Goal: Information Seeking & Learning: Learn about a topic

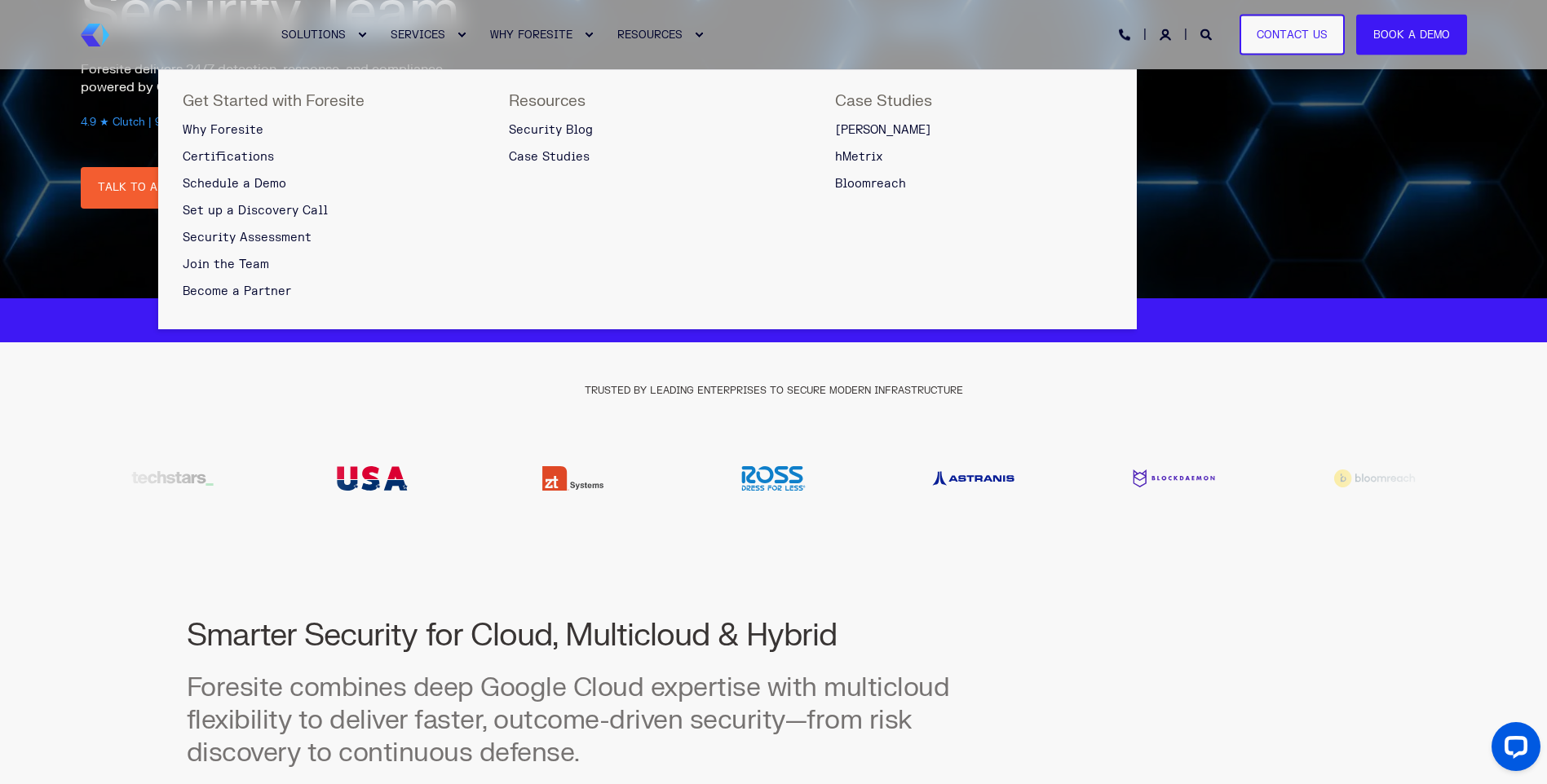
scroll to position [244, 0]
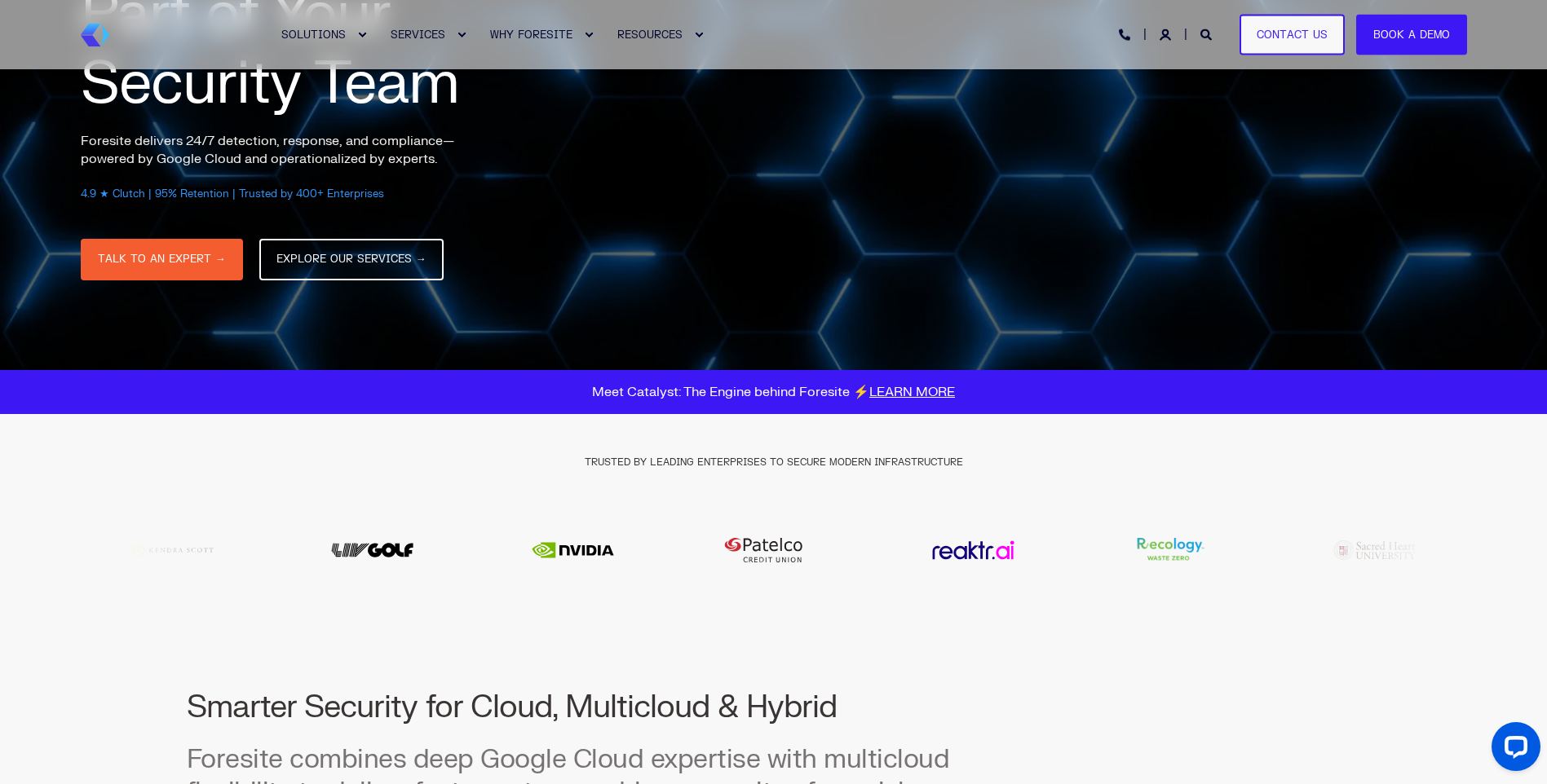
click at [655, 555] on img "12 / 20" at bounding box center [573, 550] width 163 height 48
click at [655, 553] on img "12 / 20" at bounding box center [573, 550] width 163 height 48
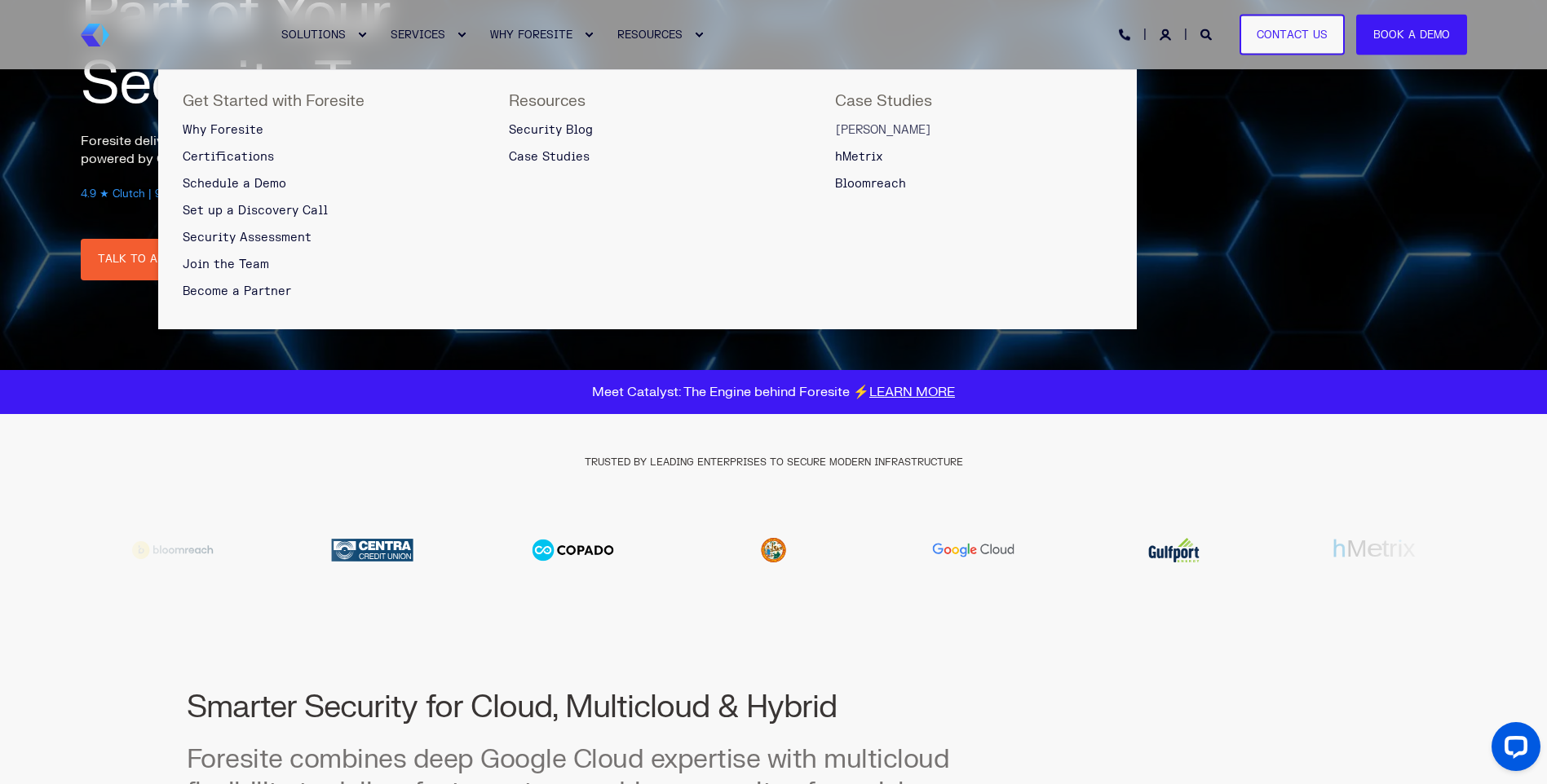
click at [859, 125] on span "[PERSON_NAME]" at bounding box center [882, 131] width 96 height 14
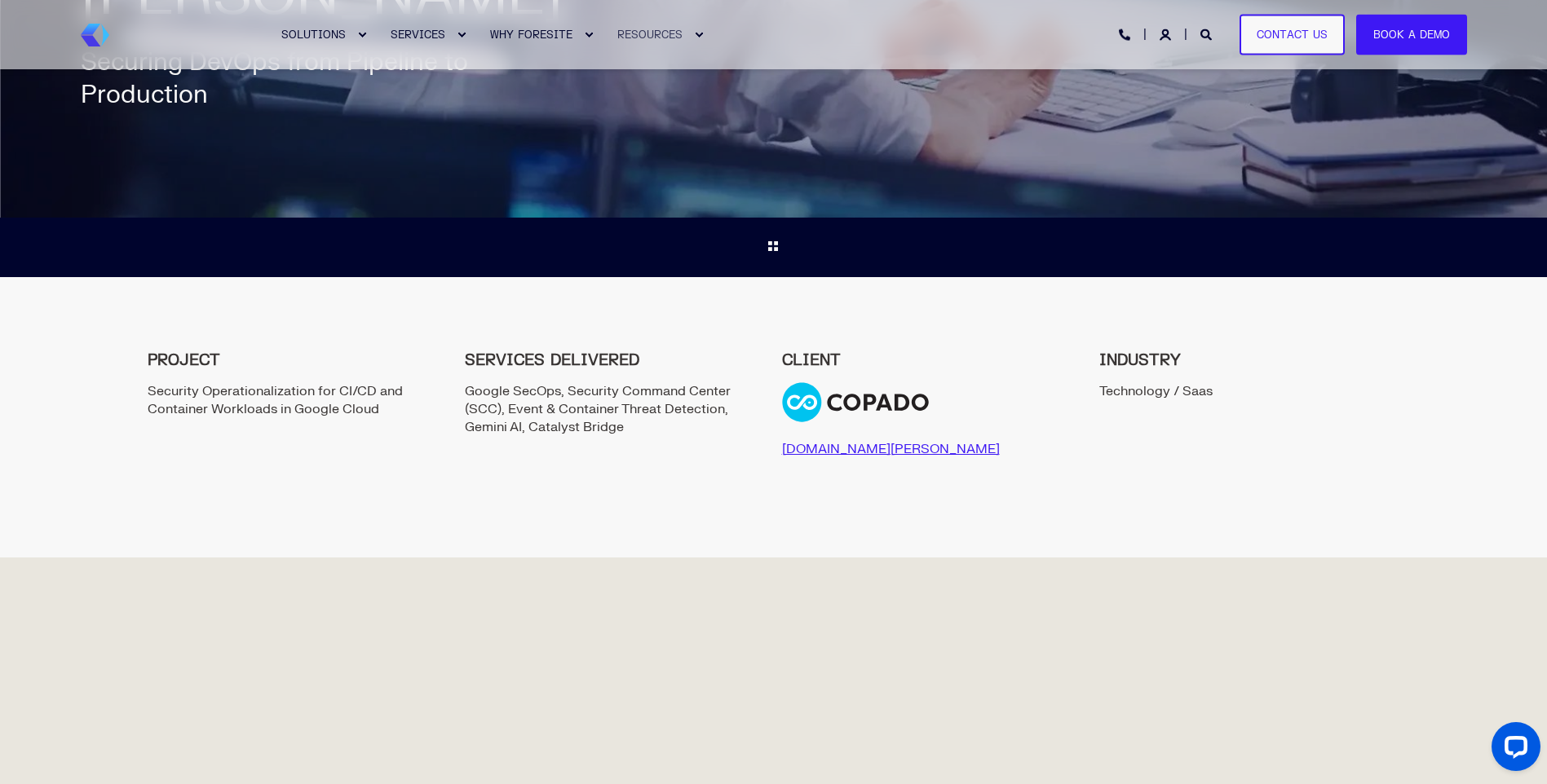
scroll to position [244, 0]
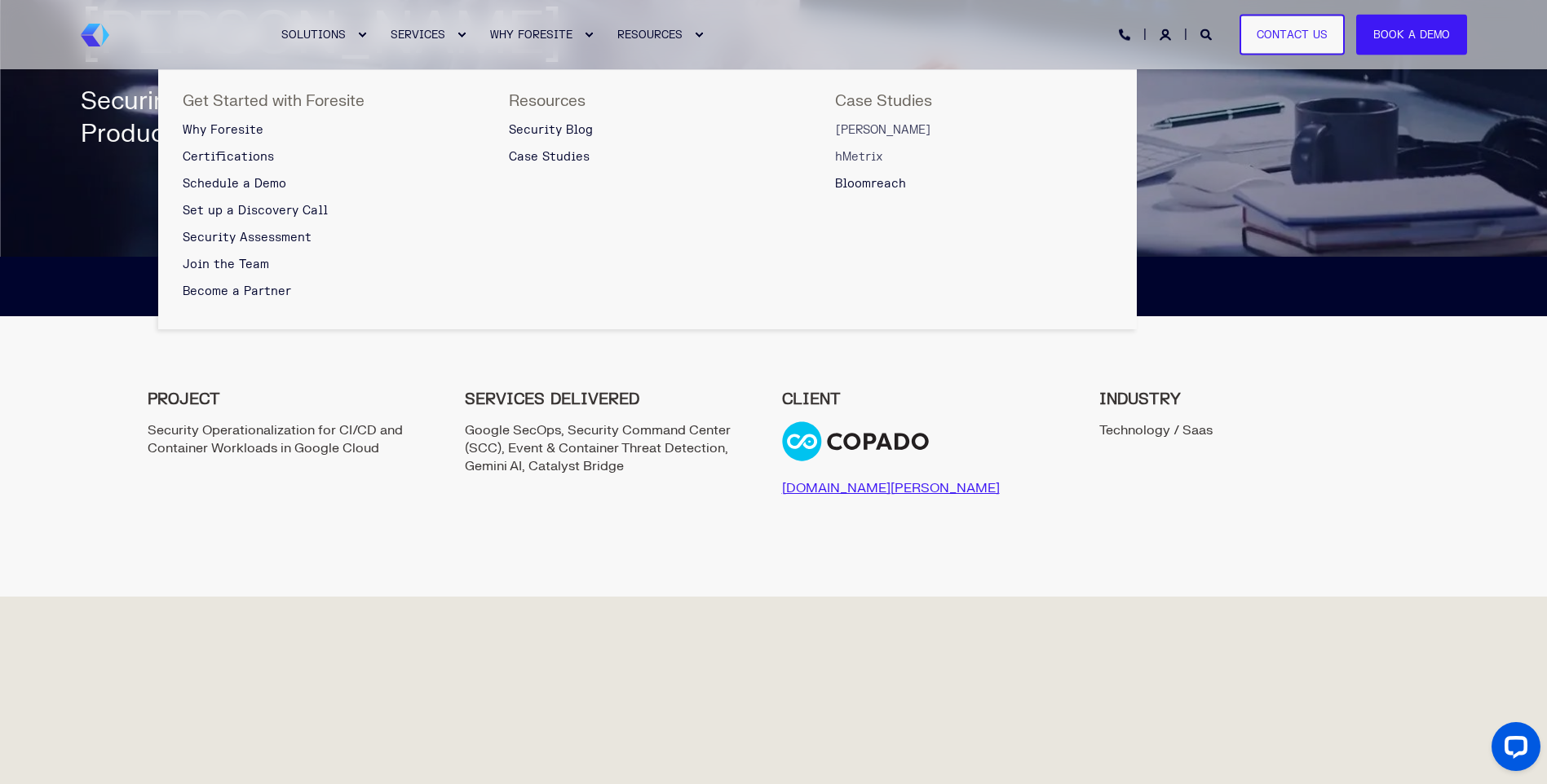
click at [864, 152] on span "hMetrix" at bounding box center [859, 157] width 48 height 14
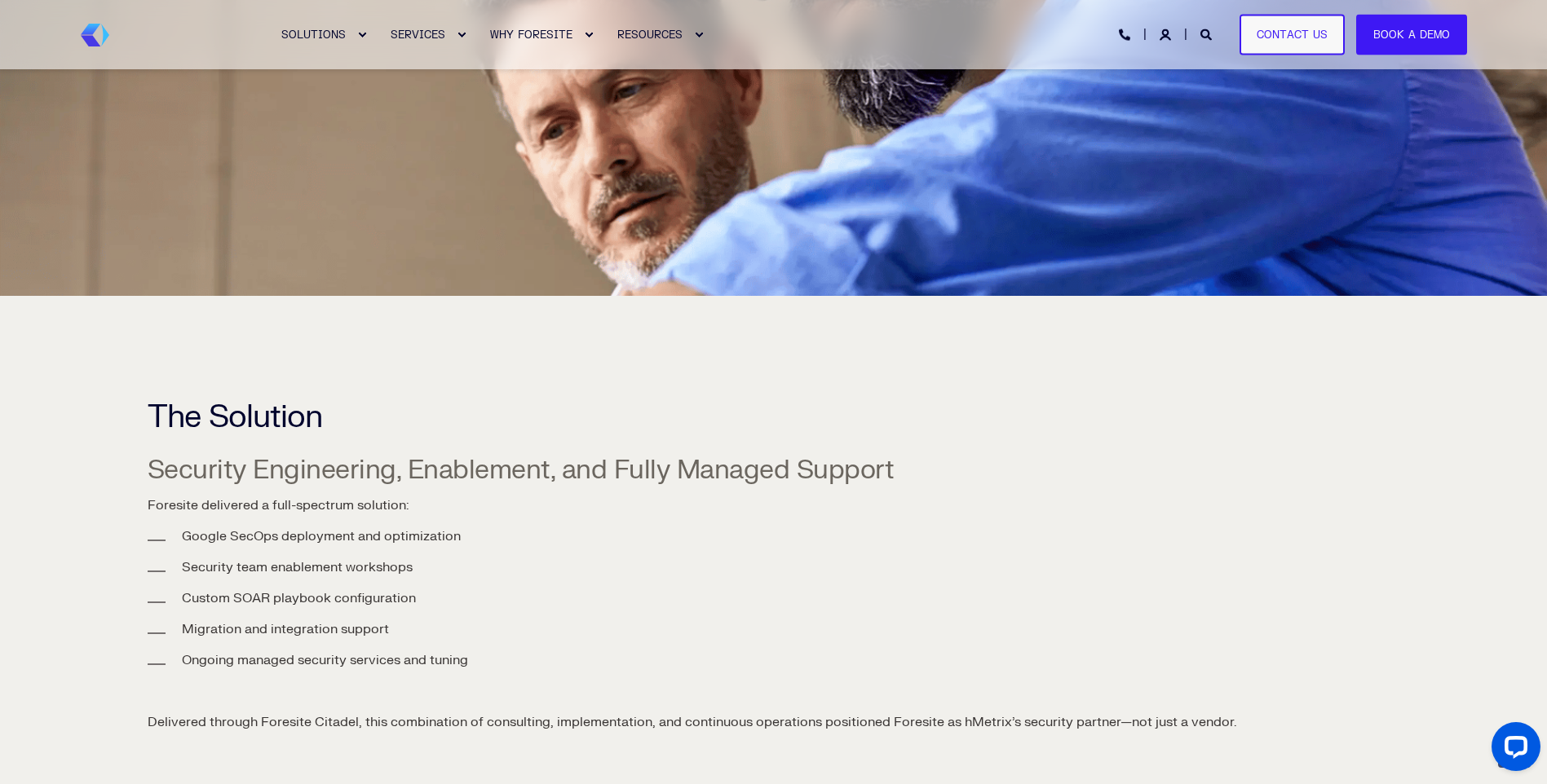
scroll to position [1549, 0]
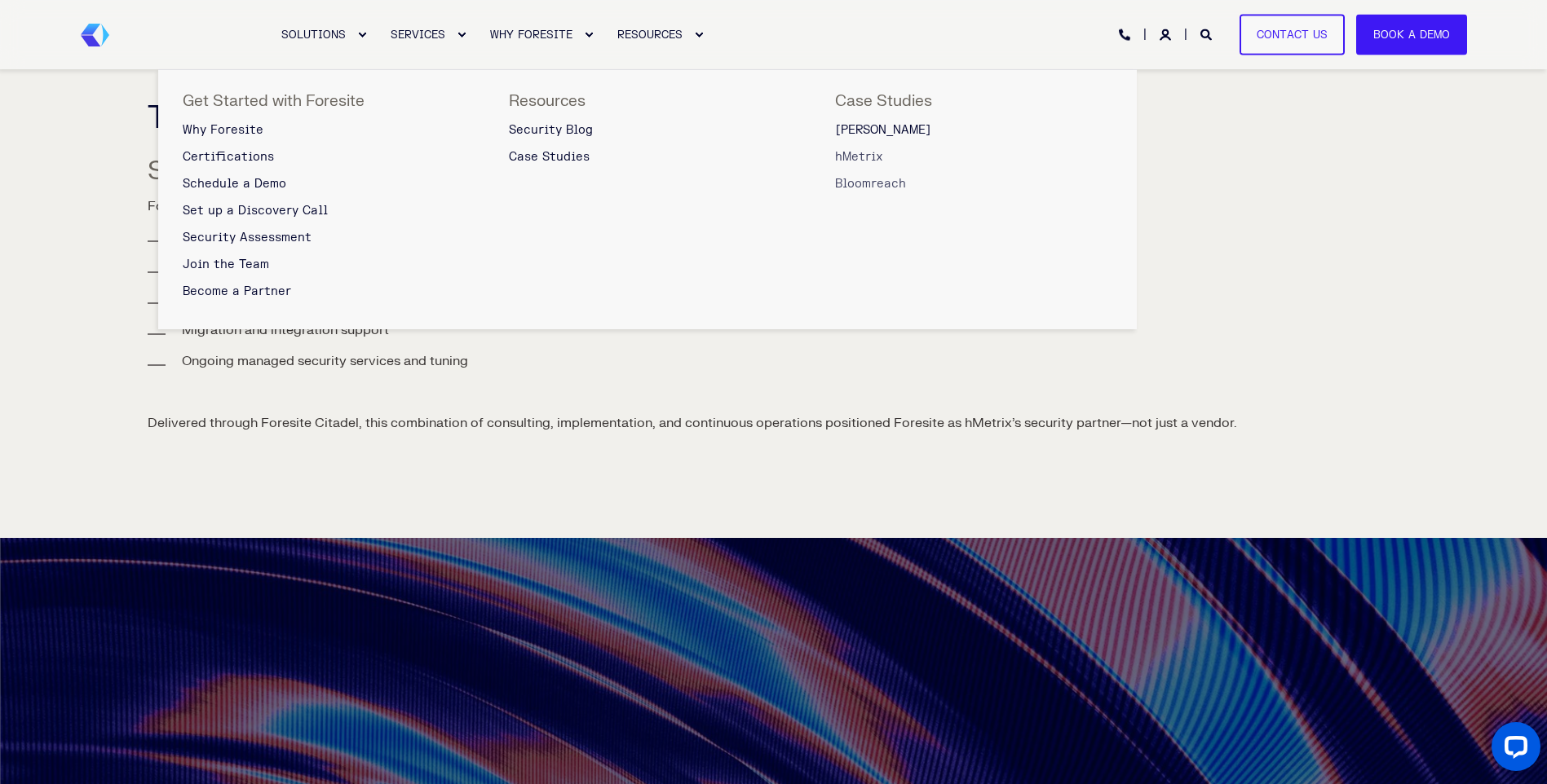
click at [867, 181] on span "Bloomreach" at bounding box center [870, 184] width 71 height 14
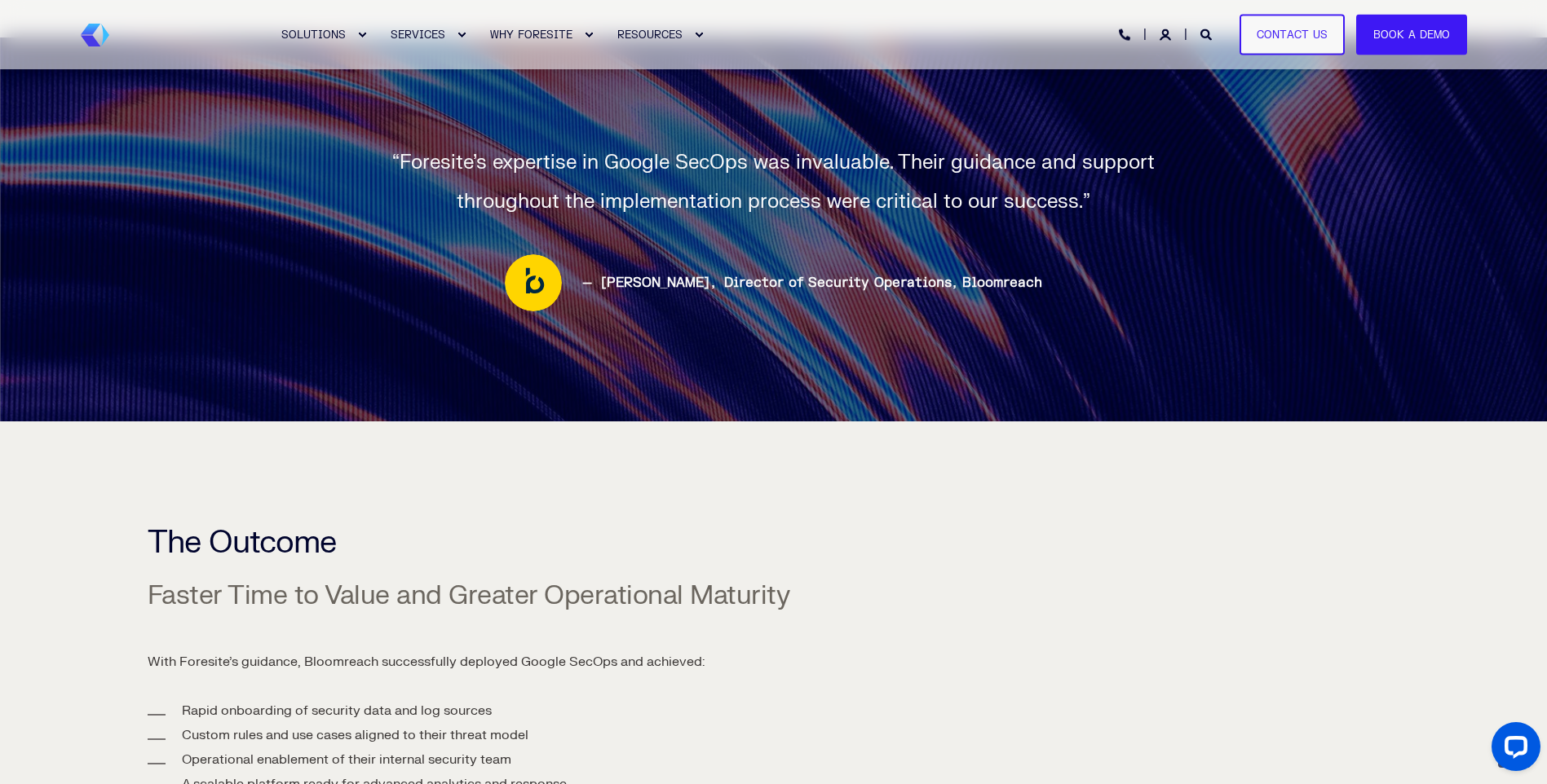
scroll to position [1957, 0]
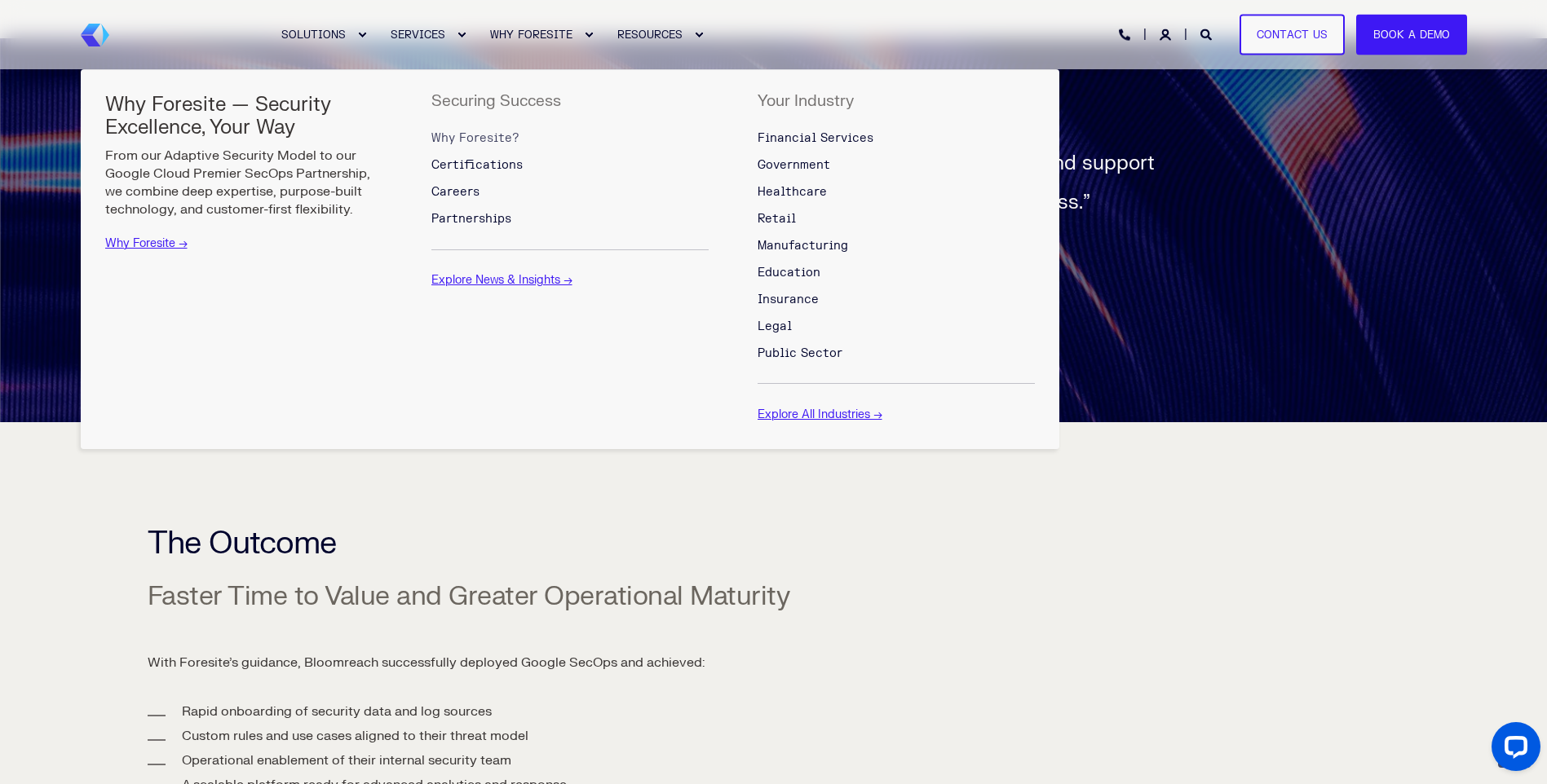
click at [476, 133] on span "Why Foresite?" at bounding box center [475, 138] width 88 height 14
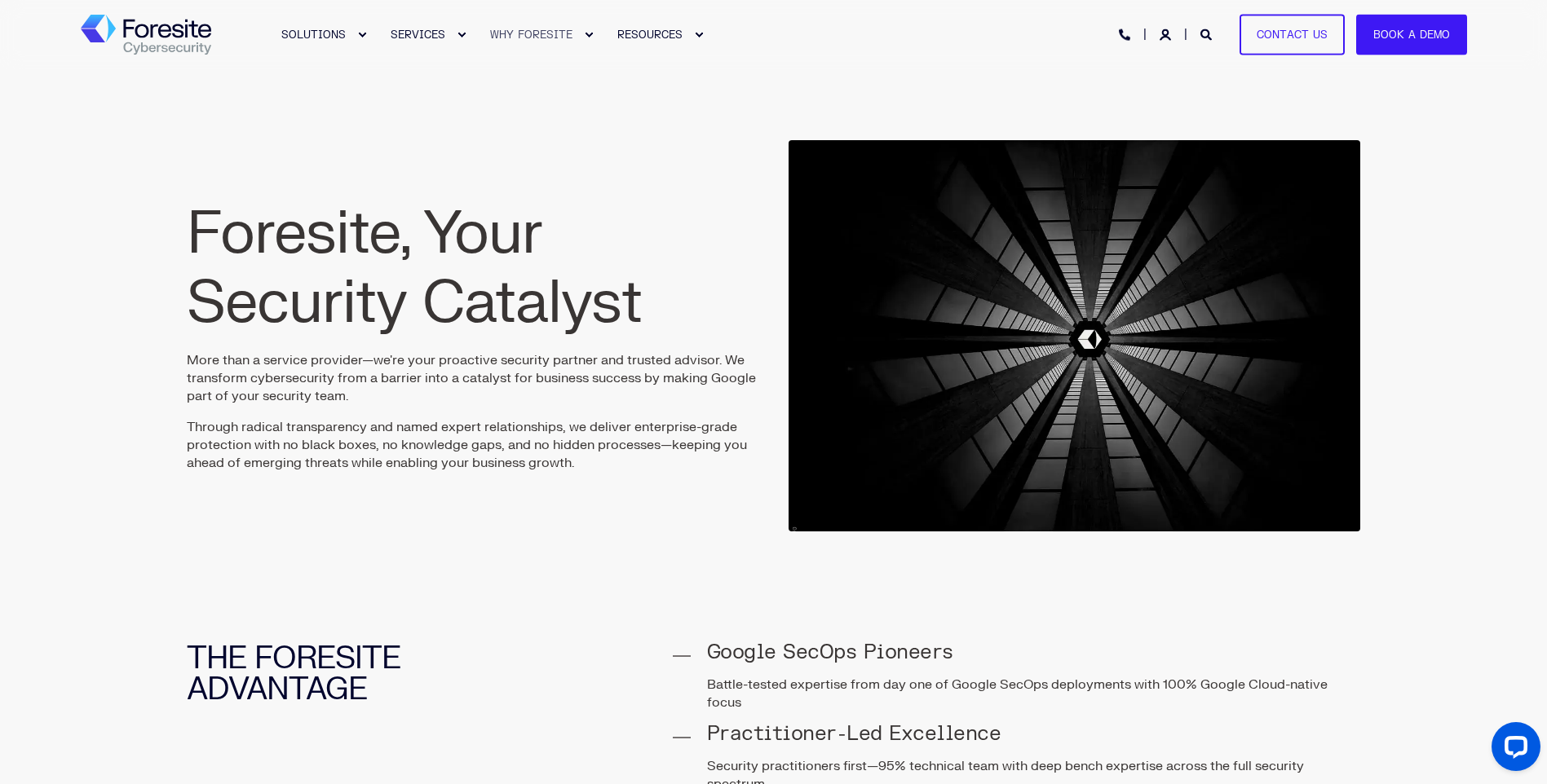
click at [183, 25] on img "Back to Home" at bounding box center [146, 35] width 131 height 41
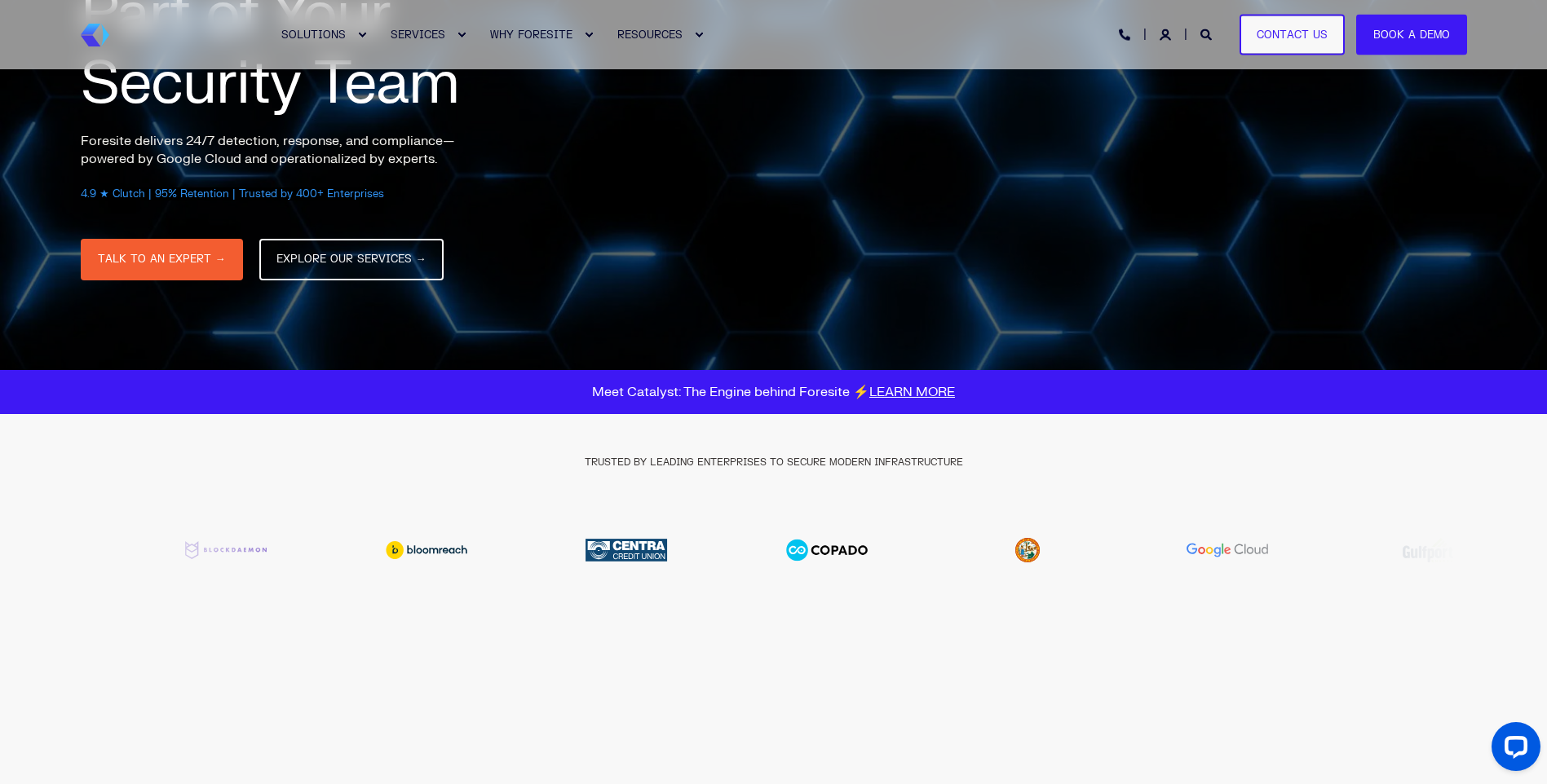
click at [1029, 556] on img "6 / 20" at bounding box center [1028, 550] width 163 height 48
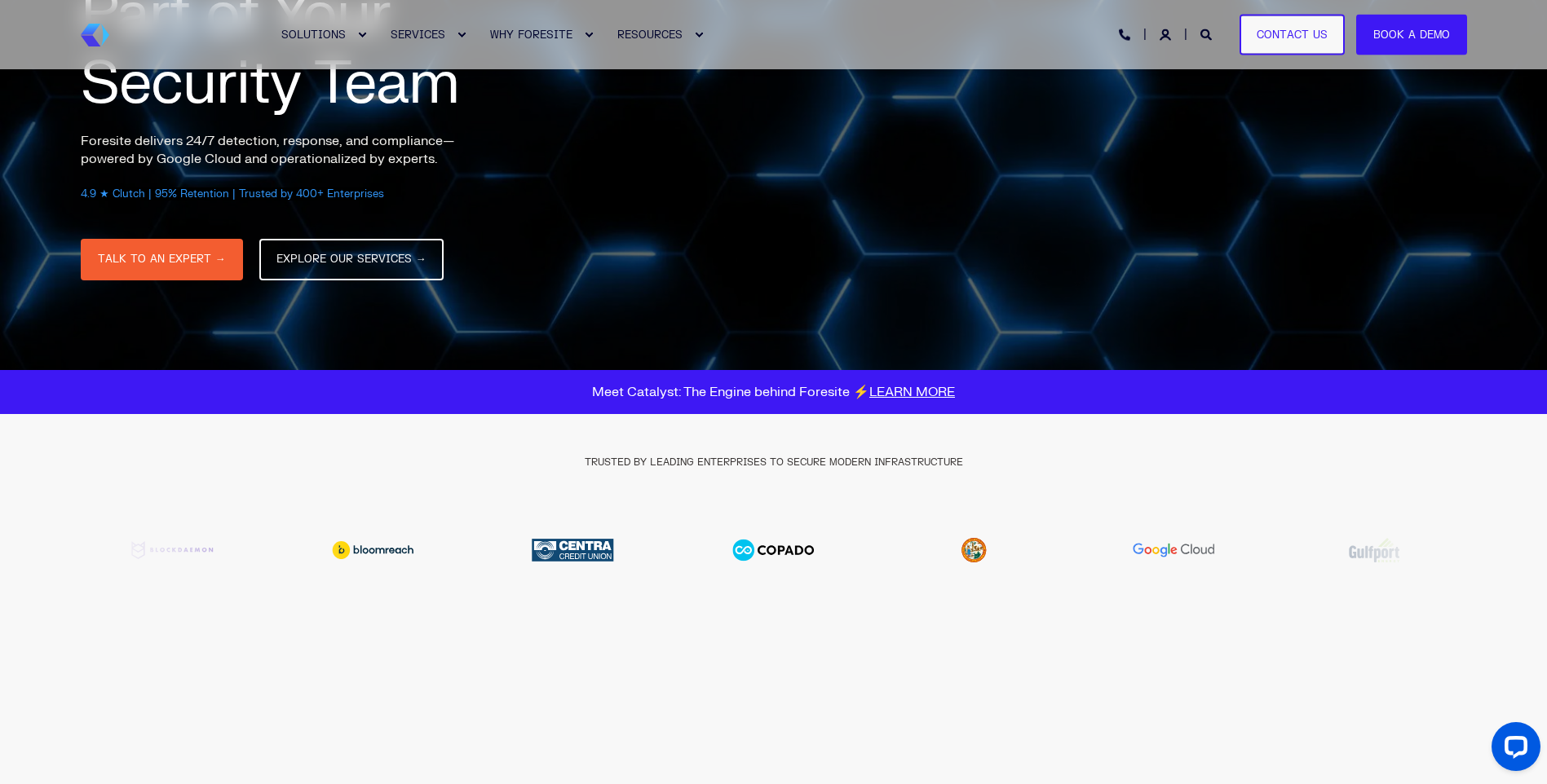
click at [1006, 558] on img "6 / 20" at bounding box center [973, 550] width 163 height 48
click at [992, 556] on img "6 / 20" at bounding box center [973, 550] width 163 height 48
click at [988, 556] on img "6 / 20" at bounding box center [973, 550] width 163 height 48
click at [986, 556] on img "6 / 20" at bounding box center [979, 550] width 163 height 48
click at [981, 555] on img "6 / 20" at bounding box center [973, 550] width 163 height 48
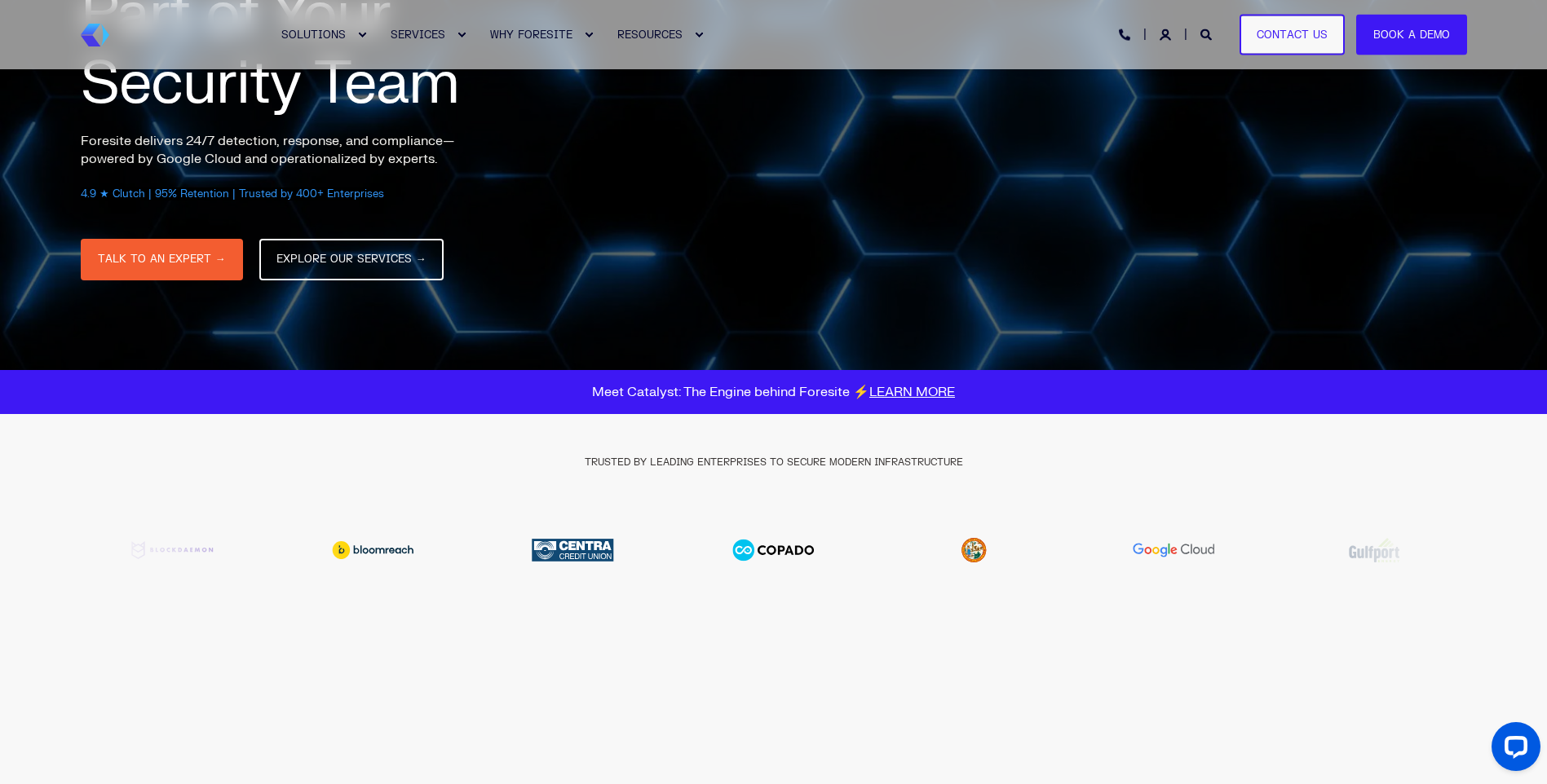
click at [981, 555] on img "6 / 20" at bounding box center [973, 550] width 163 height 48
click at [1015, 557] on img "6 / 20" at bounding box center [973, 550] width 163 height 48
click at [1131, 683] on div at bounding box center [1174, 782] width 371 height 251
